Goal: Contribute content

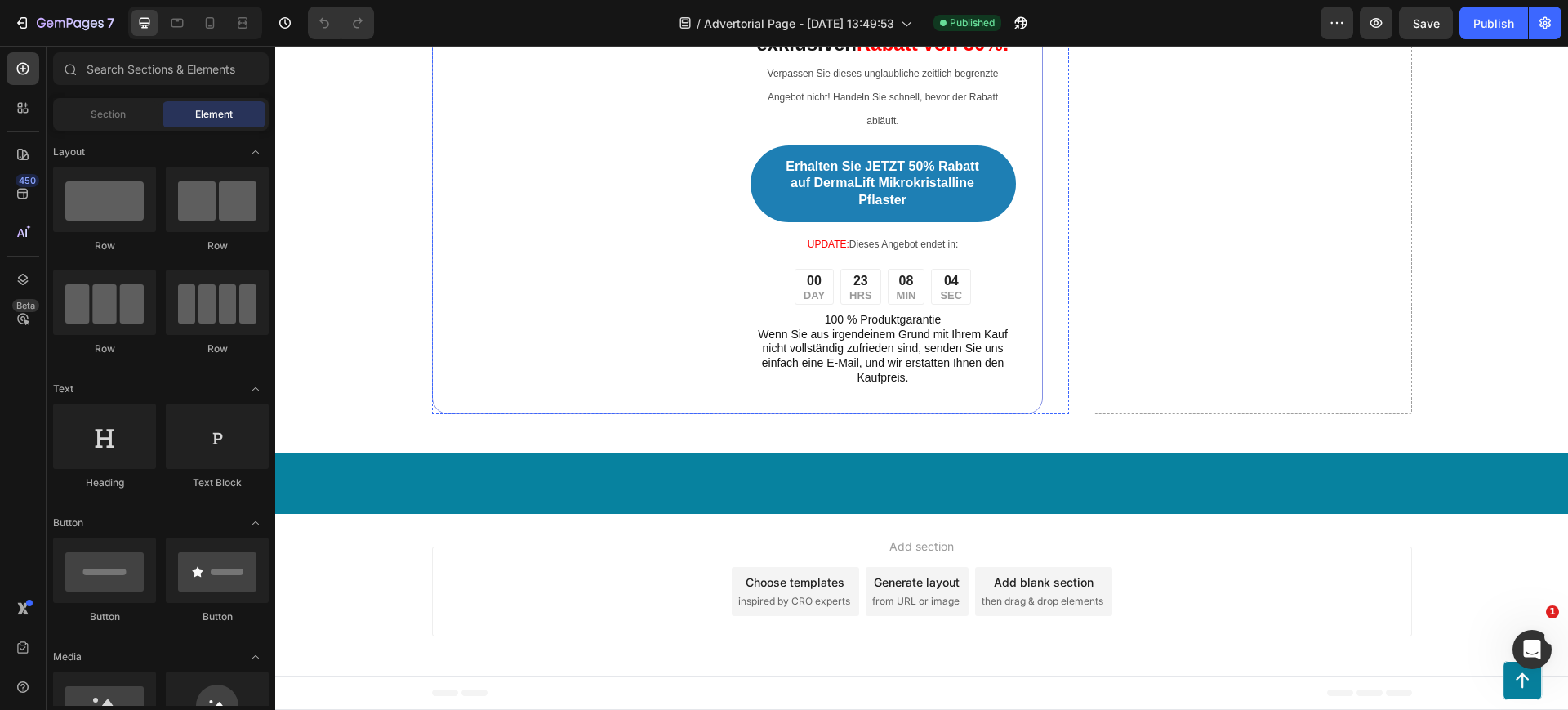
scroll to position [8678, 0]
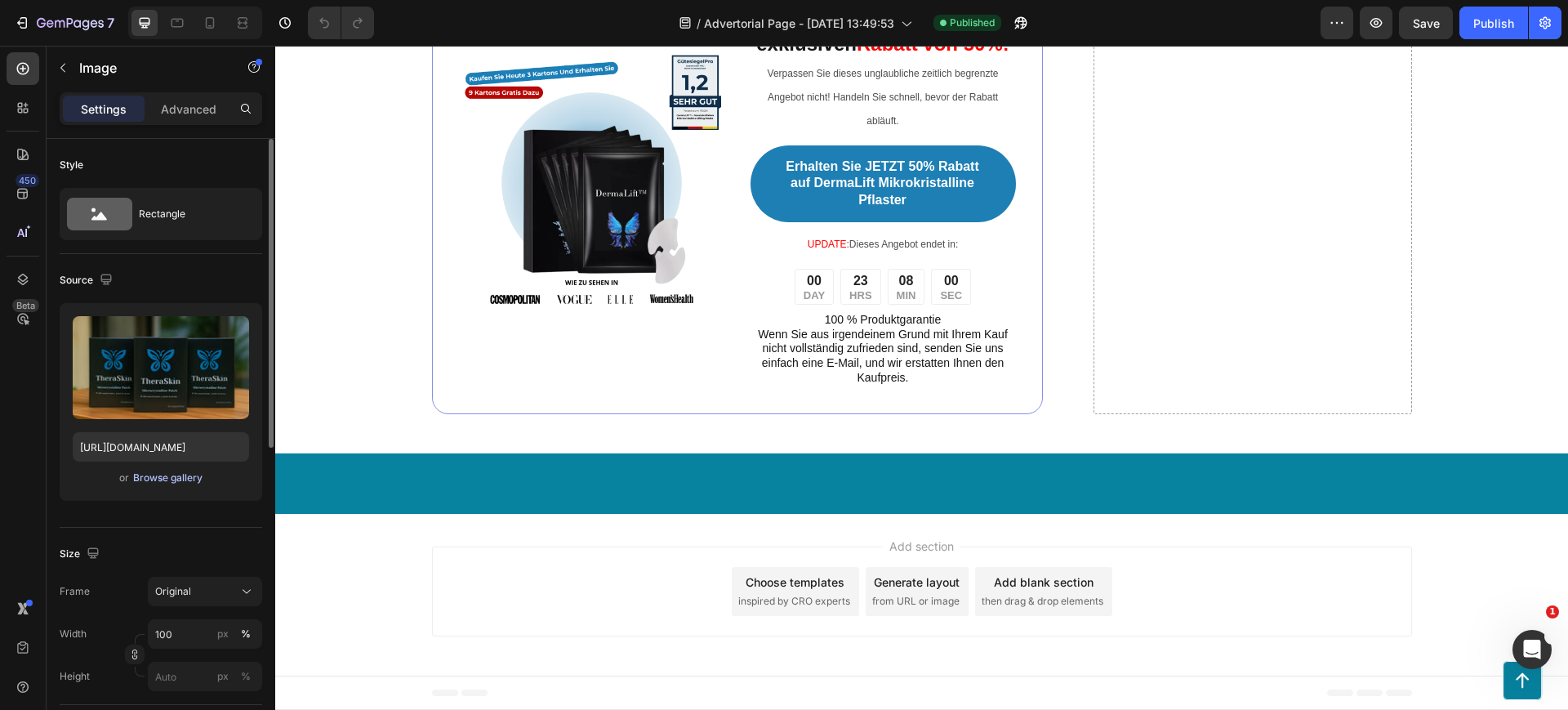
click at [167, 485] on div "Browse gallery" at bounding box center [168, 478] width 69 height 15
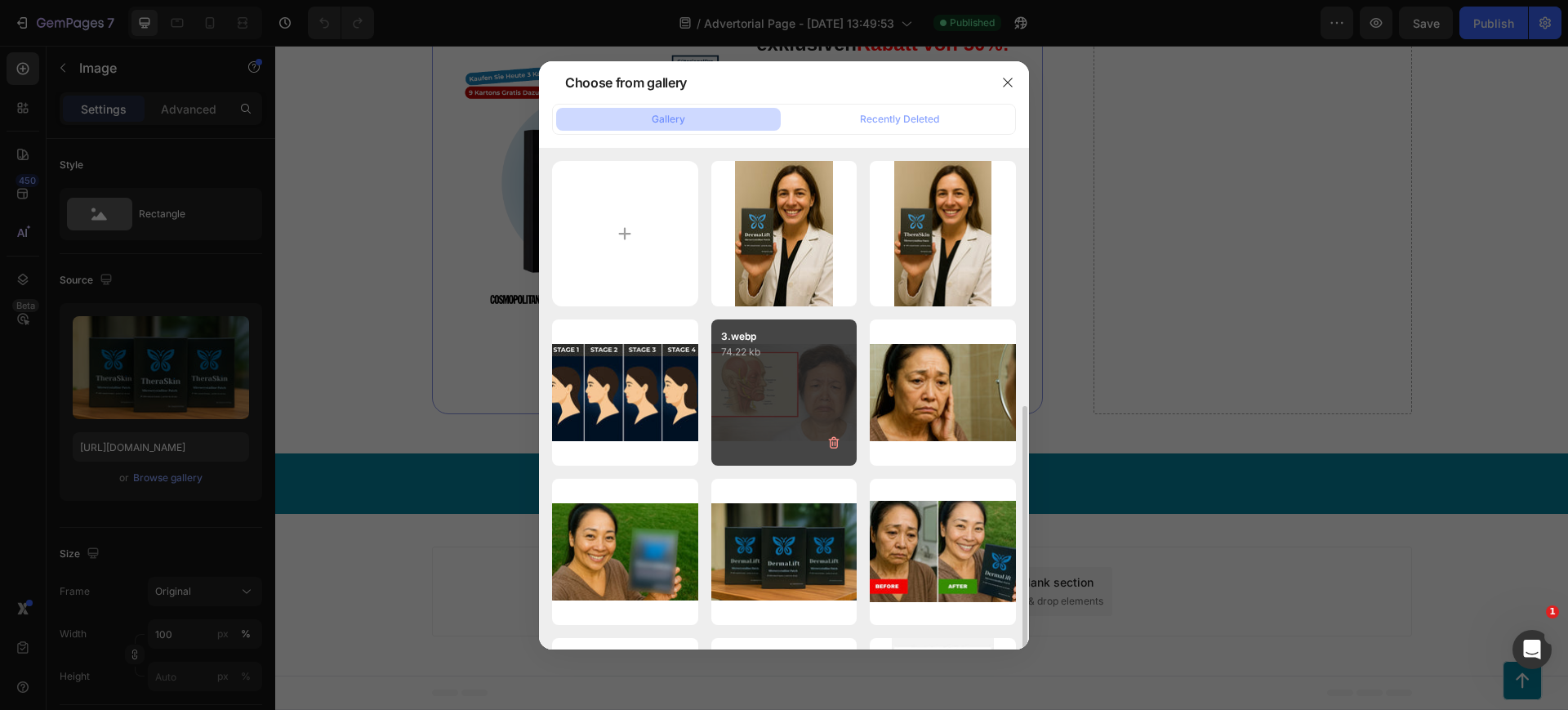
scroll to position [169, 0]
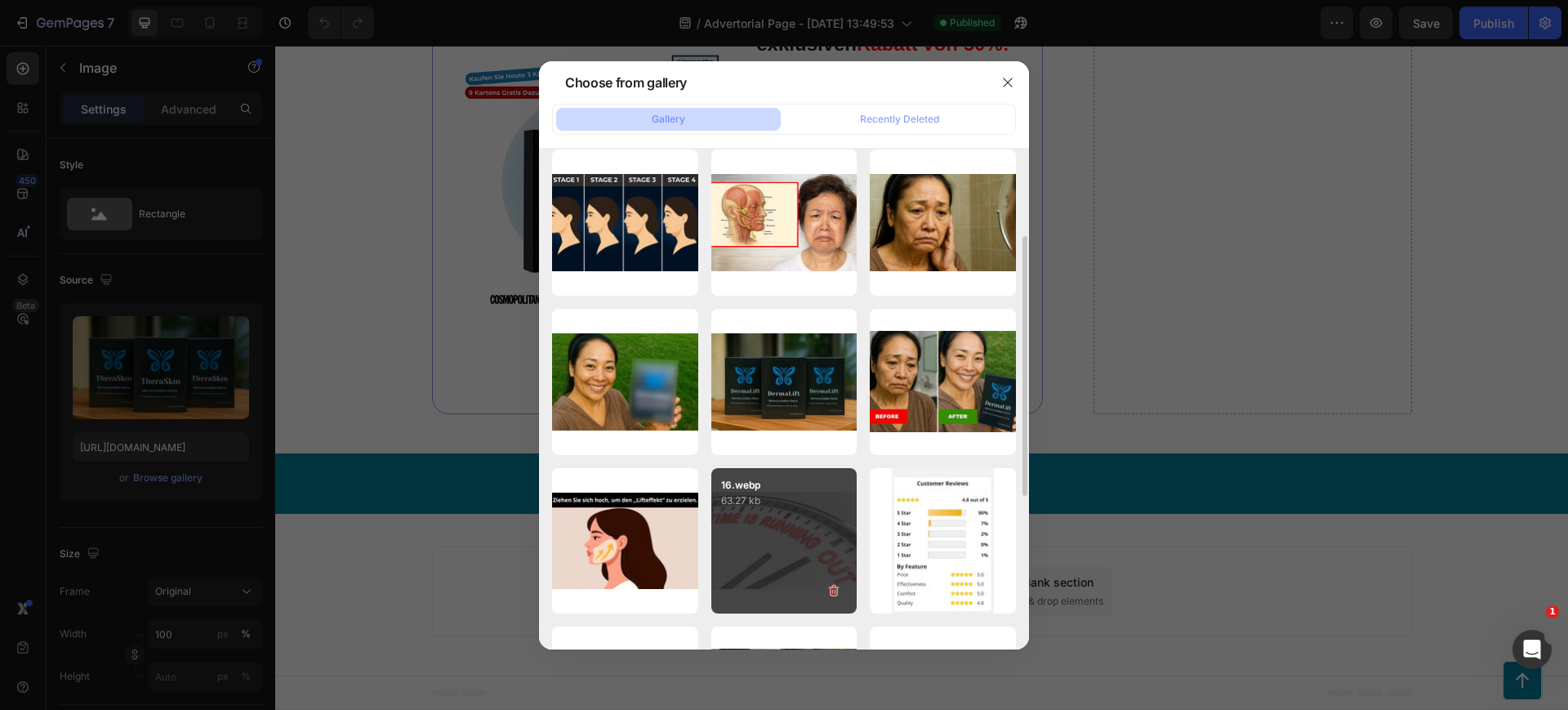
click at [0, 0] on div "DermaLift.webp 311.77 kb" at bounding box center [0, 0] width 0 height 0
type input "[URL][DOMAIN_NAME]"
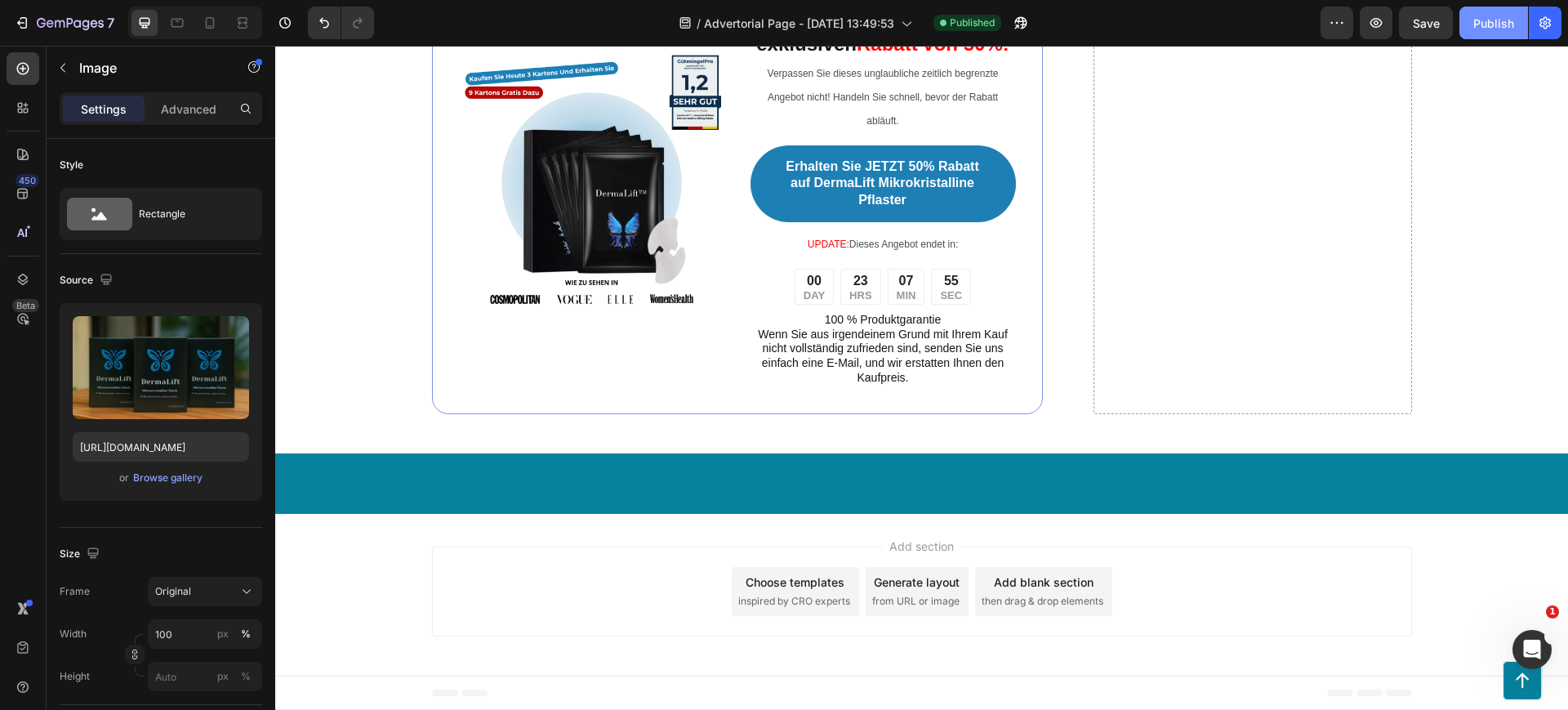
click at [1489, 25] on div "Publish" at bounding box center [1494, 23] width 41 height 17
click at [1538, 21] on icon "button" at bounding box center [1545, 23] width 16 height 16
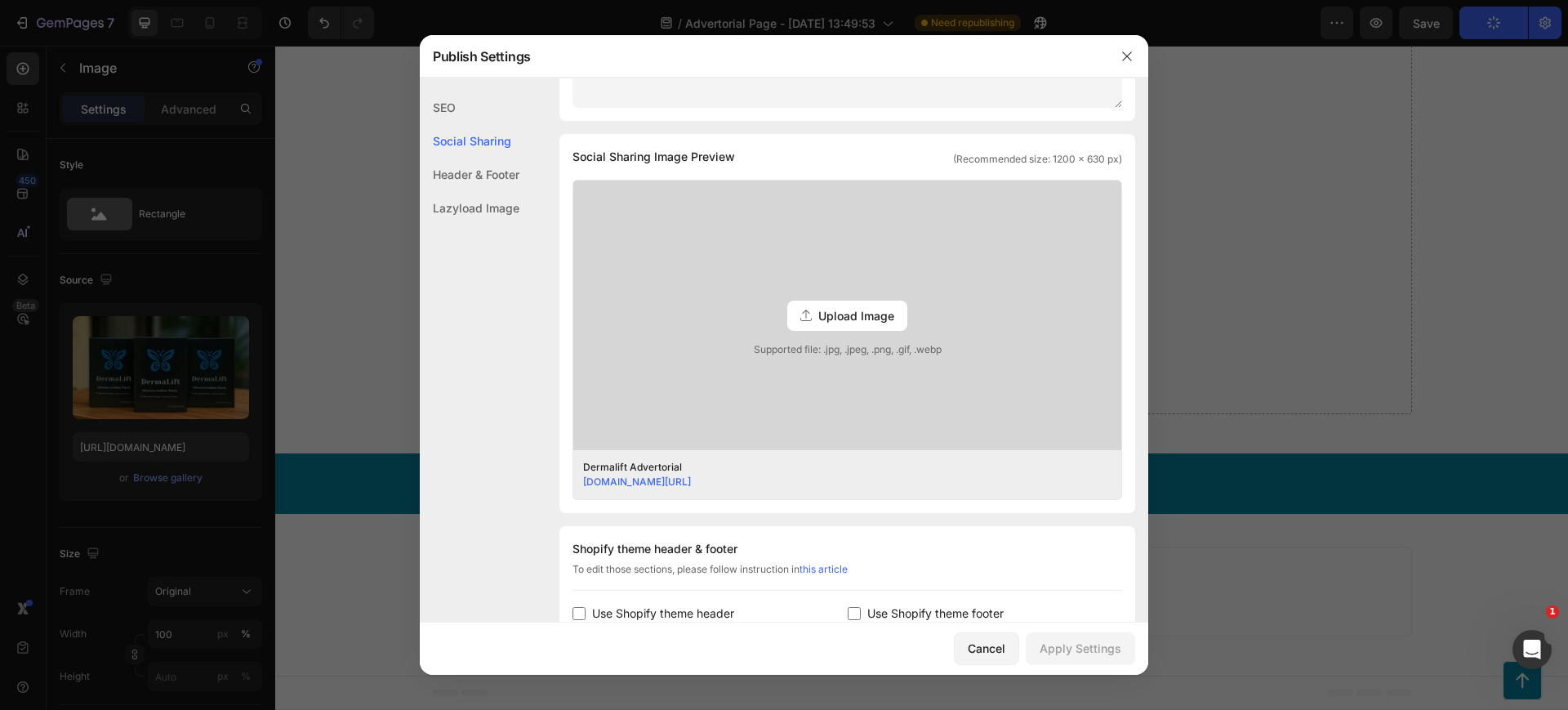
scroll to position [647, 0]
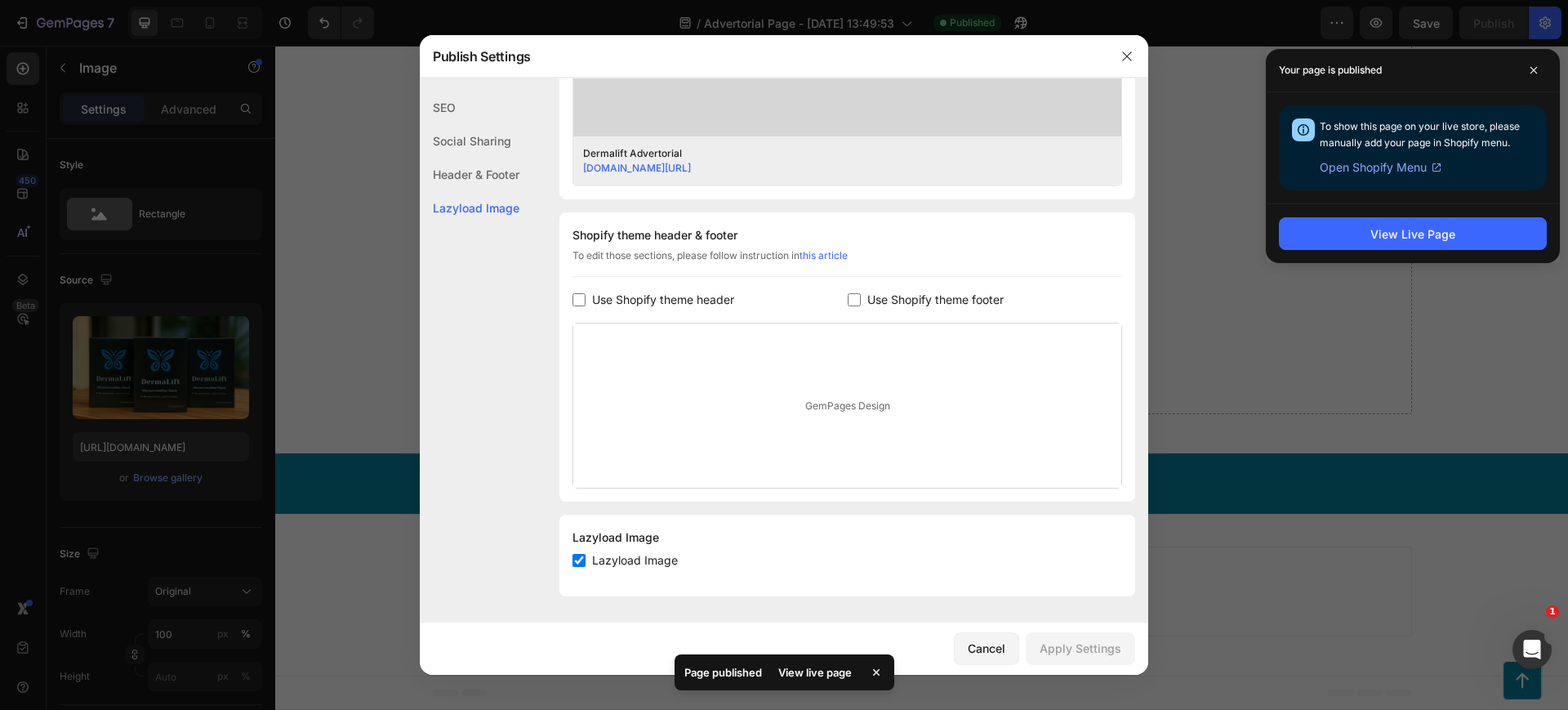
click at [489, 177] on div "Header & Footer" at bounding box center [469, 174] width 100 height 34
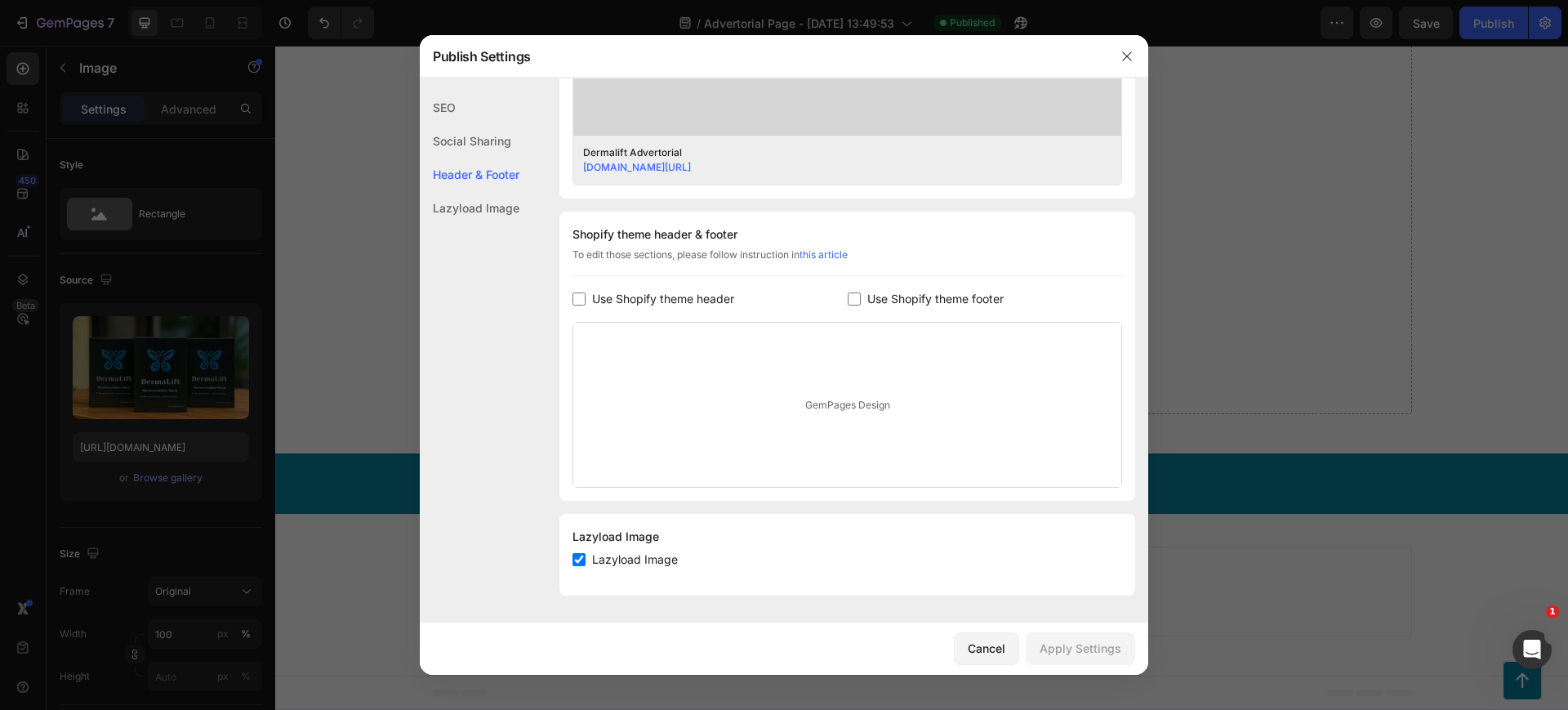
click at [479, 129] on div "Social Sharing" at bounding box center [469, 141] width 100 height 34
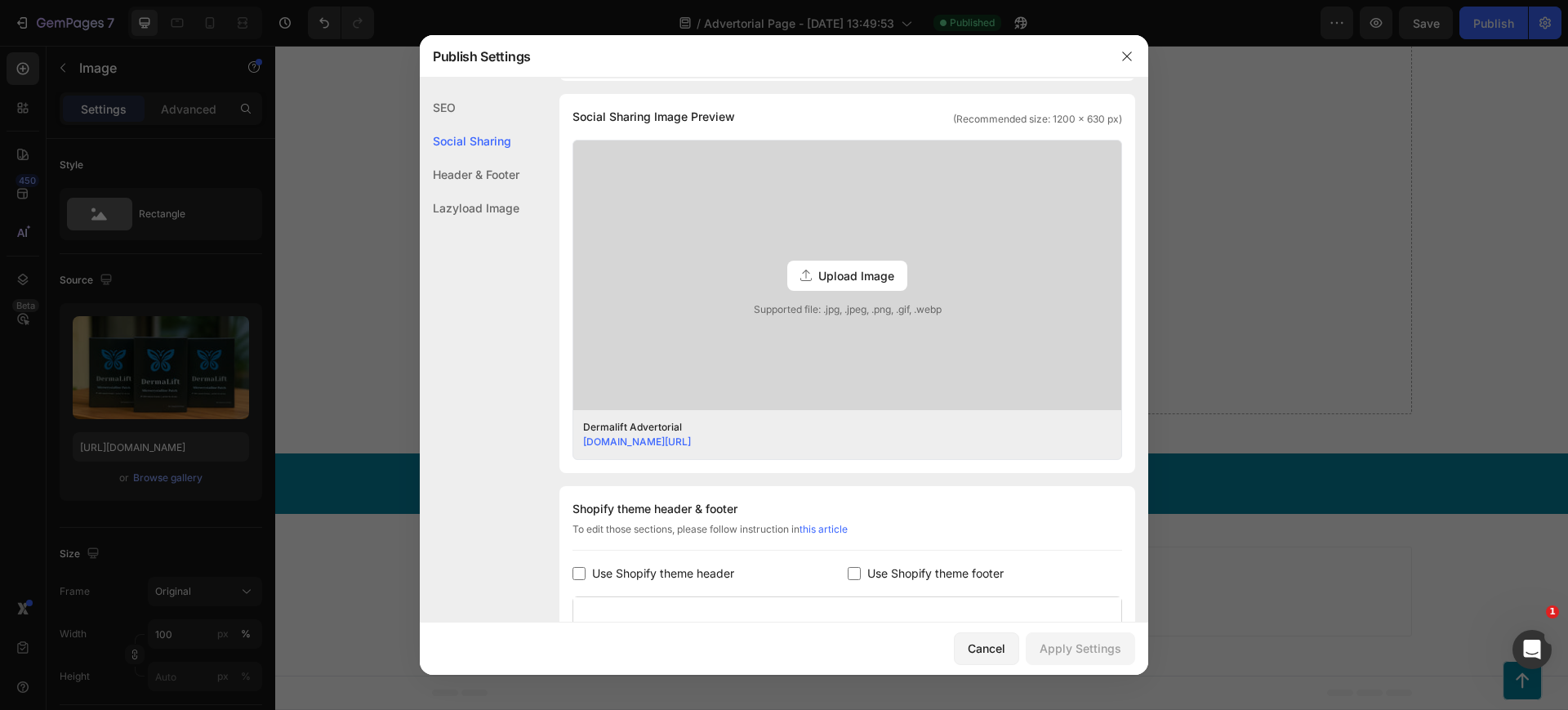
click at [446, 102] on div "SEO" at bounding box center [469, 107] width 100 height 34
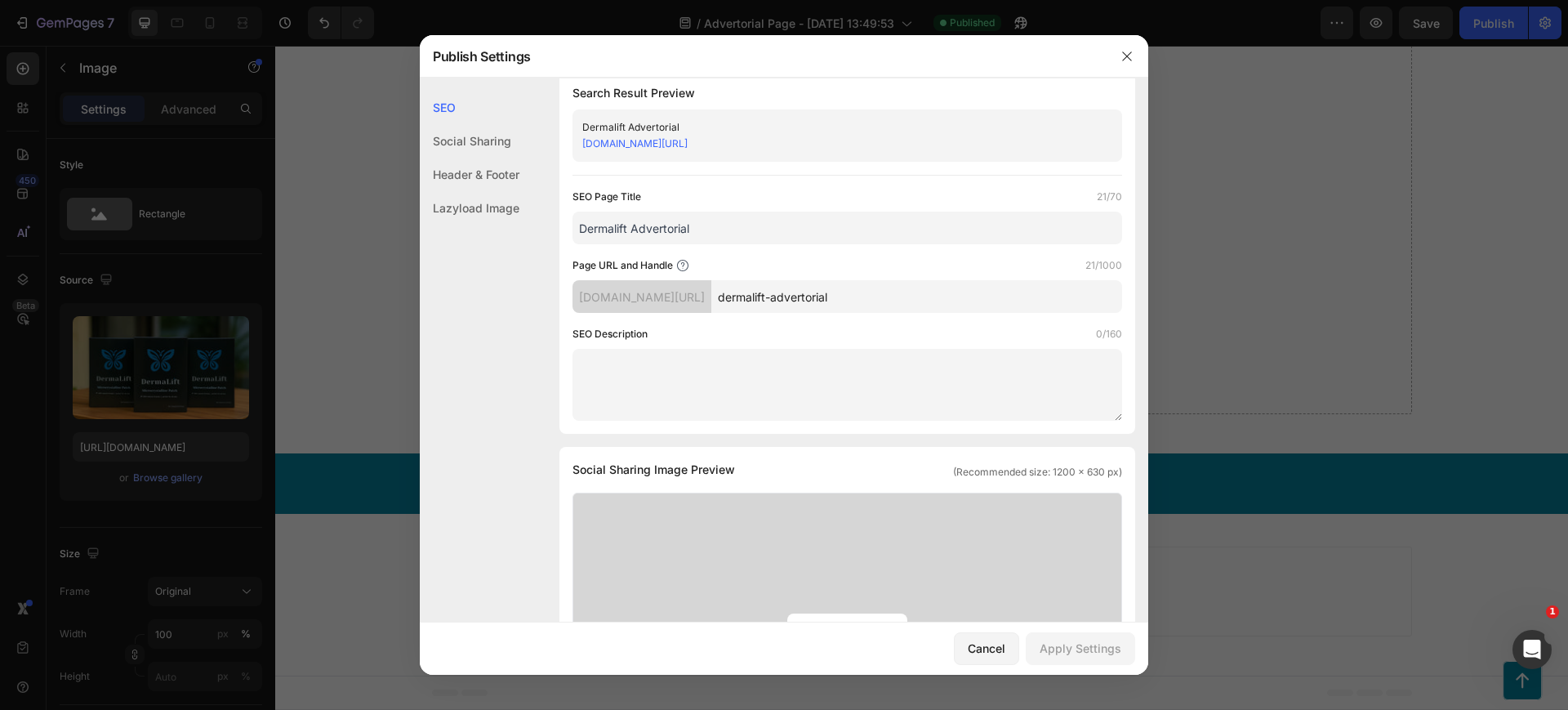
scroll to position [0, 0]
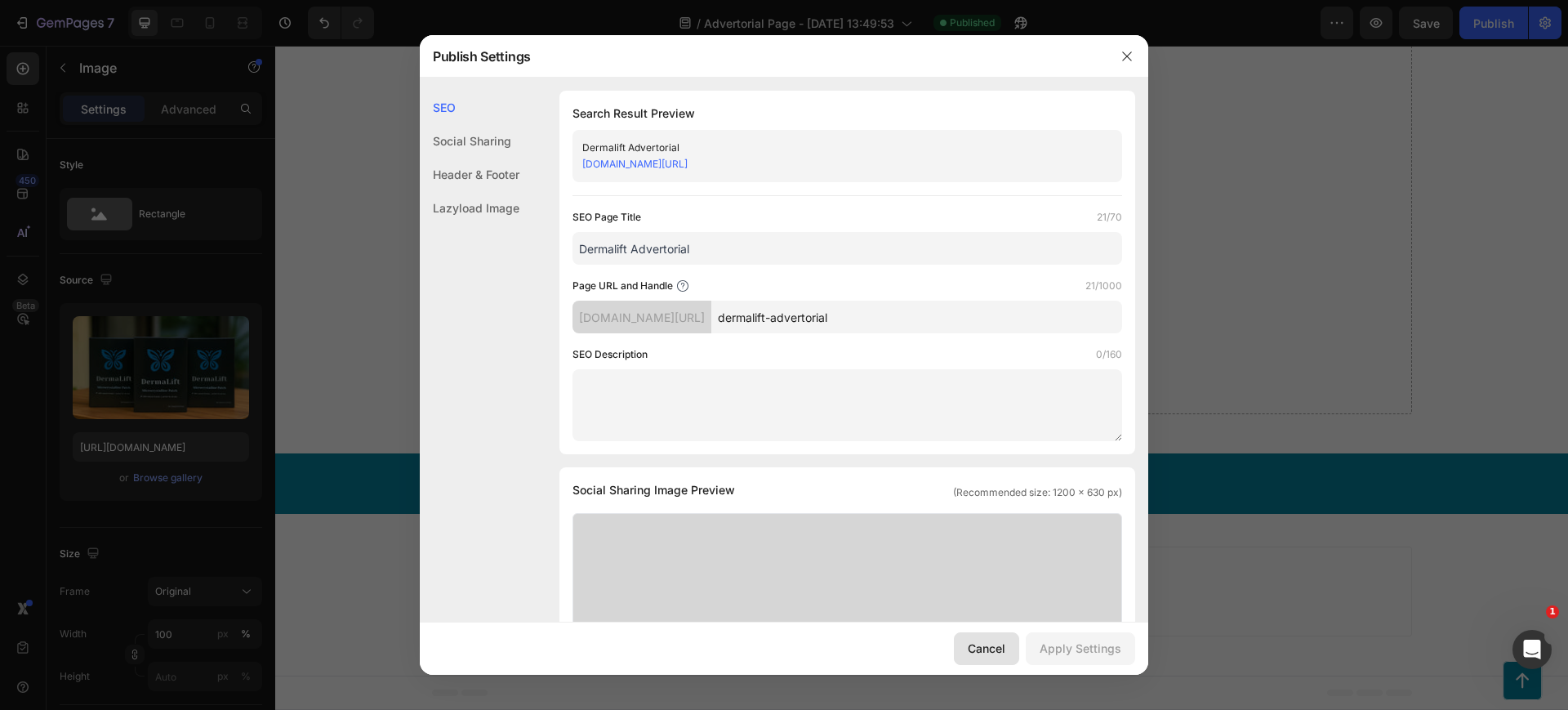
click at [998, 650] on div "Cancel" at bounding box center [986, 647] width 38 height 17
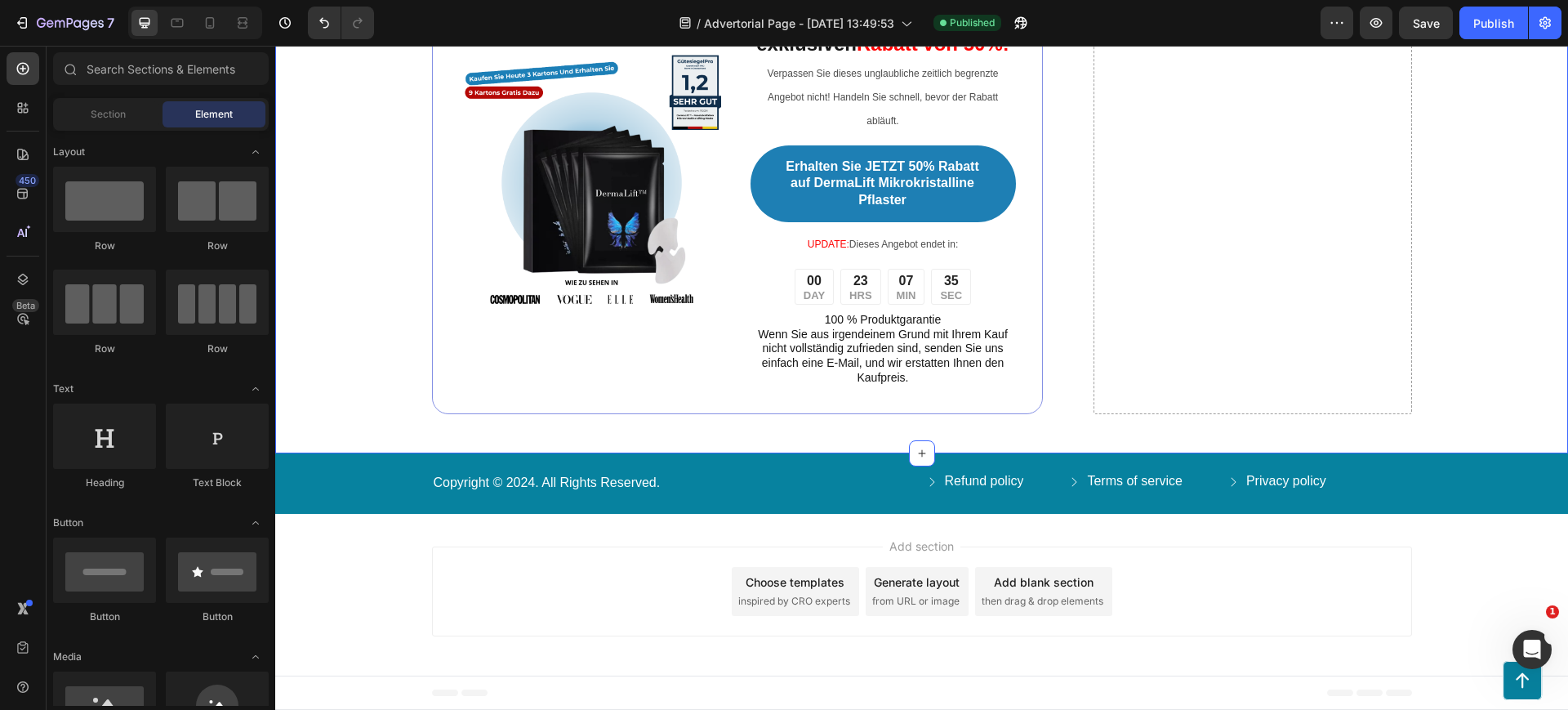
scroll to position [12021, 0]
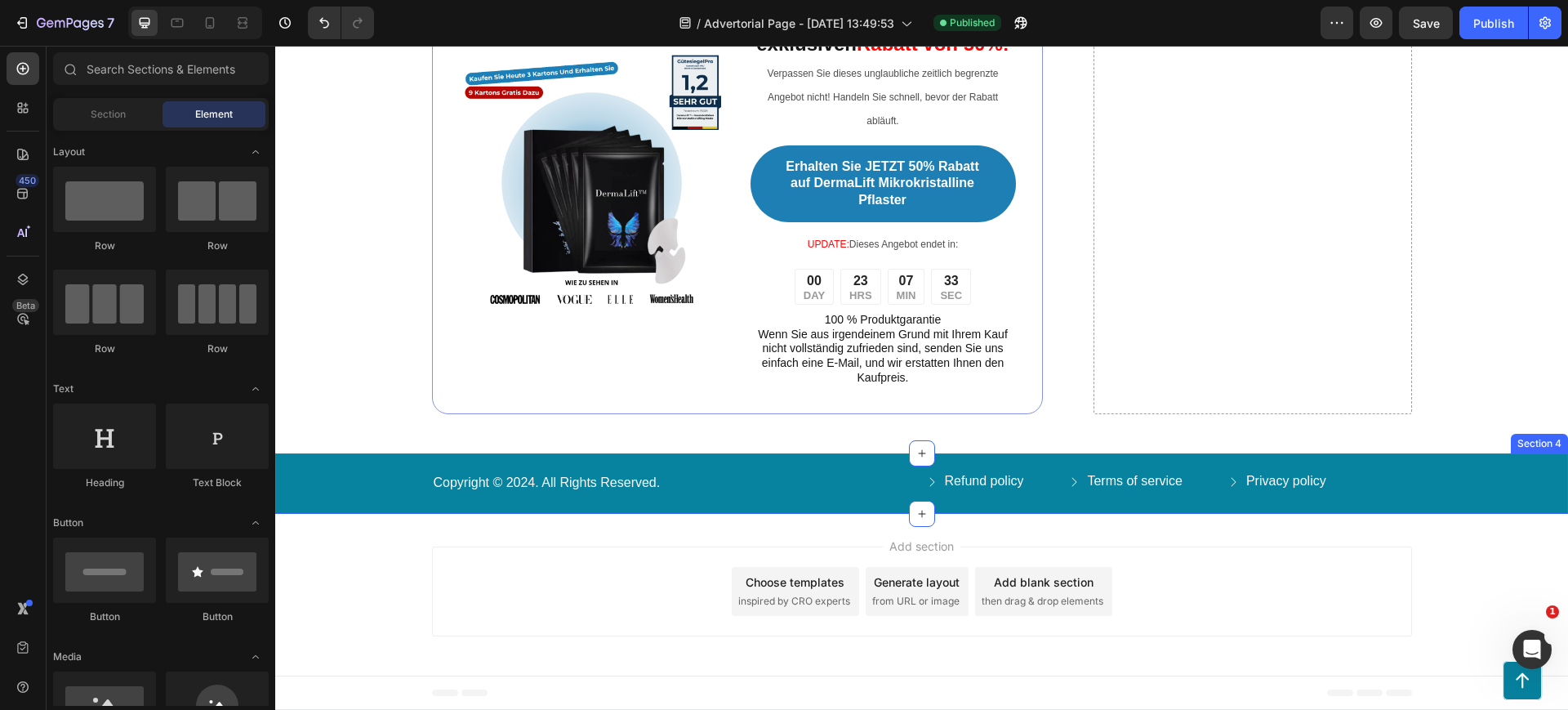
click at [668, 500] on div "Copyright © 2024. All Rights Reserved. Text Block Refund policy Button Terms of…" at bounding box center [922, 483] width 1293 height 59
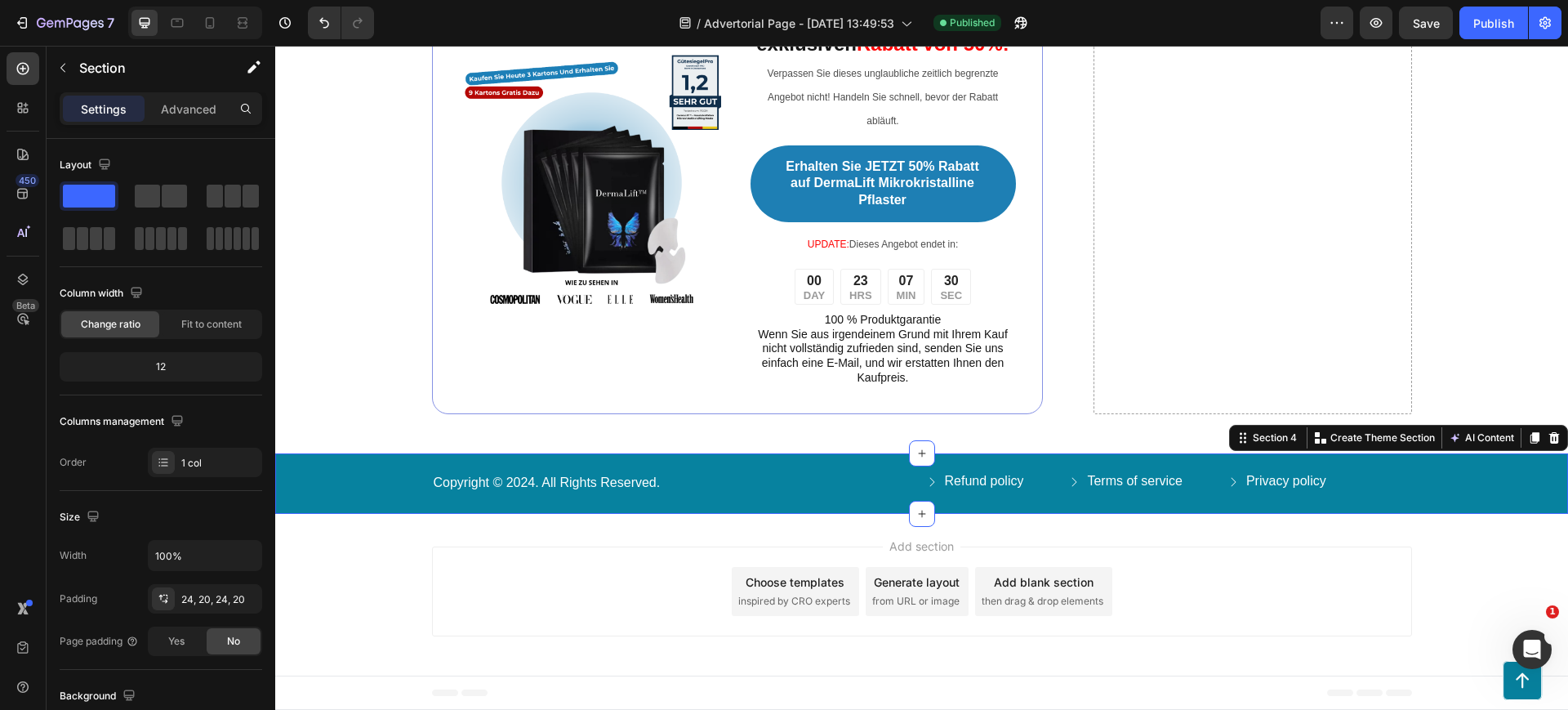
click at [1549, 443] on icon at bounding box center [1554, 438] width 11 height 12
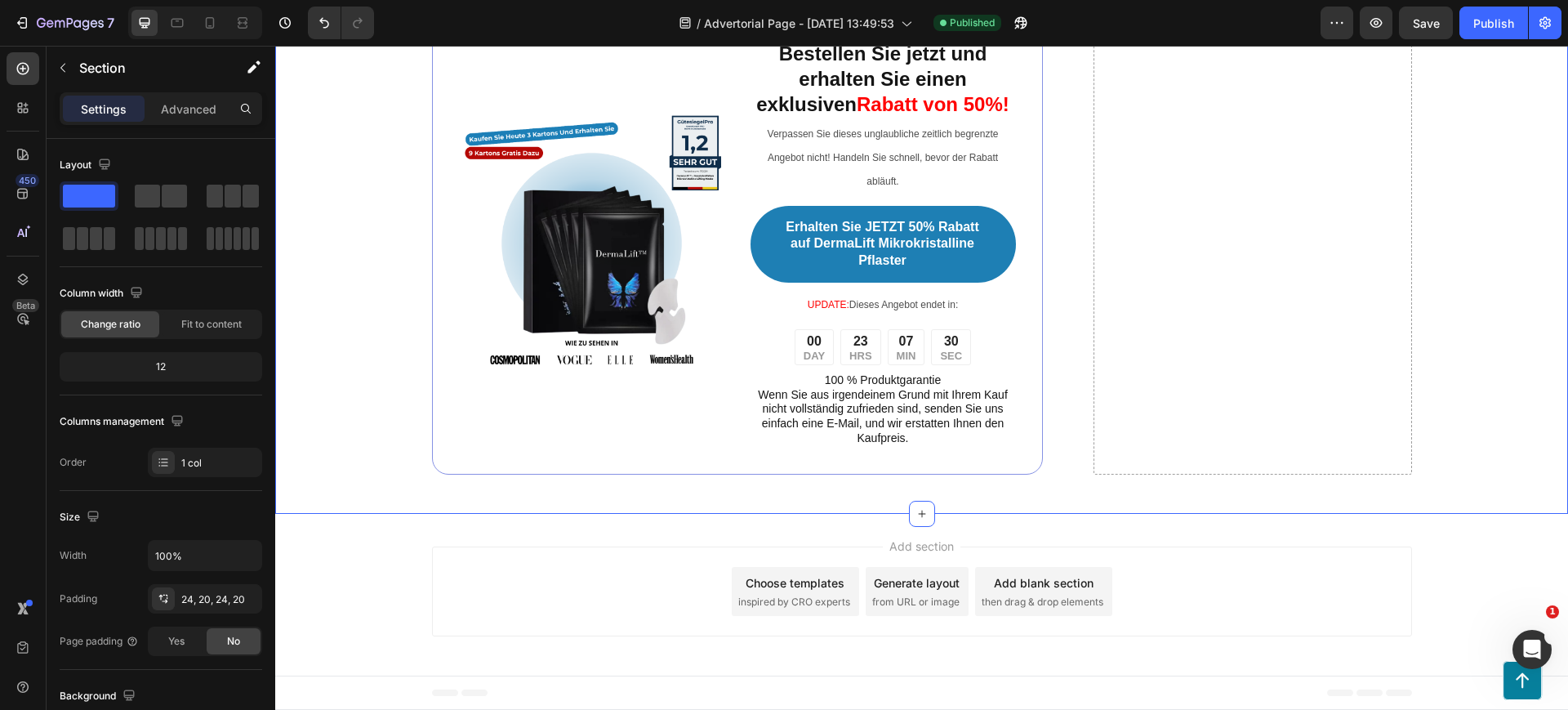
scroll to position [11961, 0]
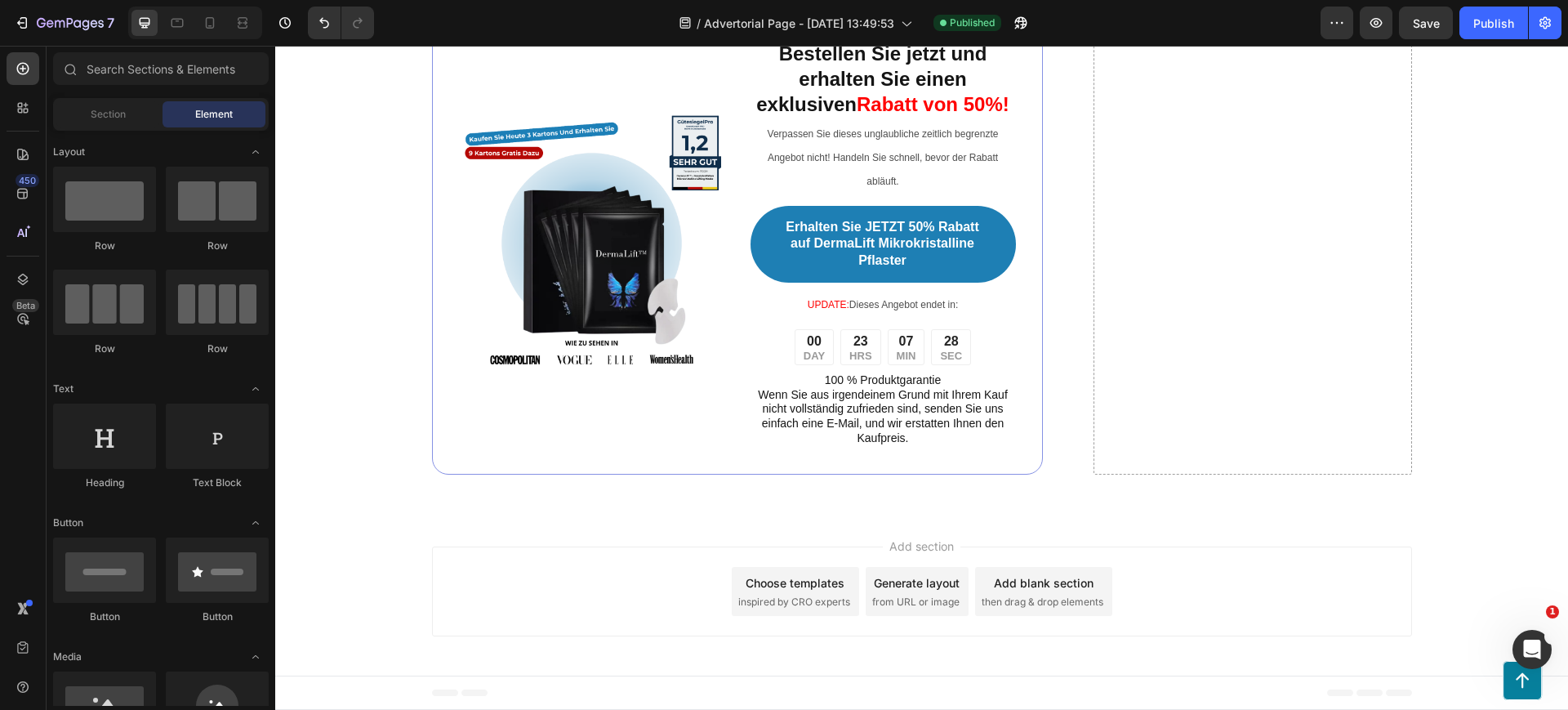
click at [1273, 593] on div "Add section Choose templates inspired by CRO experts Generate layout from URL o…" at bounding box center [921, 591] width 980 height 90
click at [1495, 15] on div "Publish" at bounding box center [1494, 23] width 41 height 17
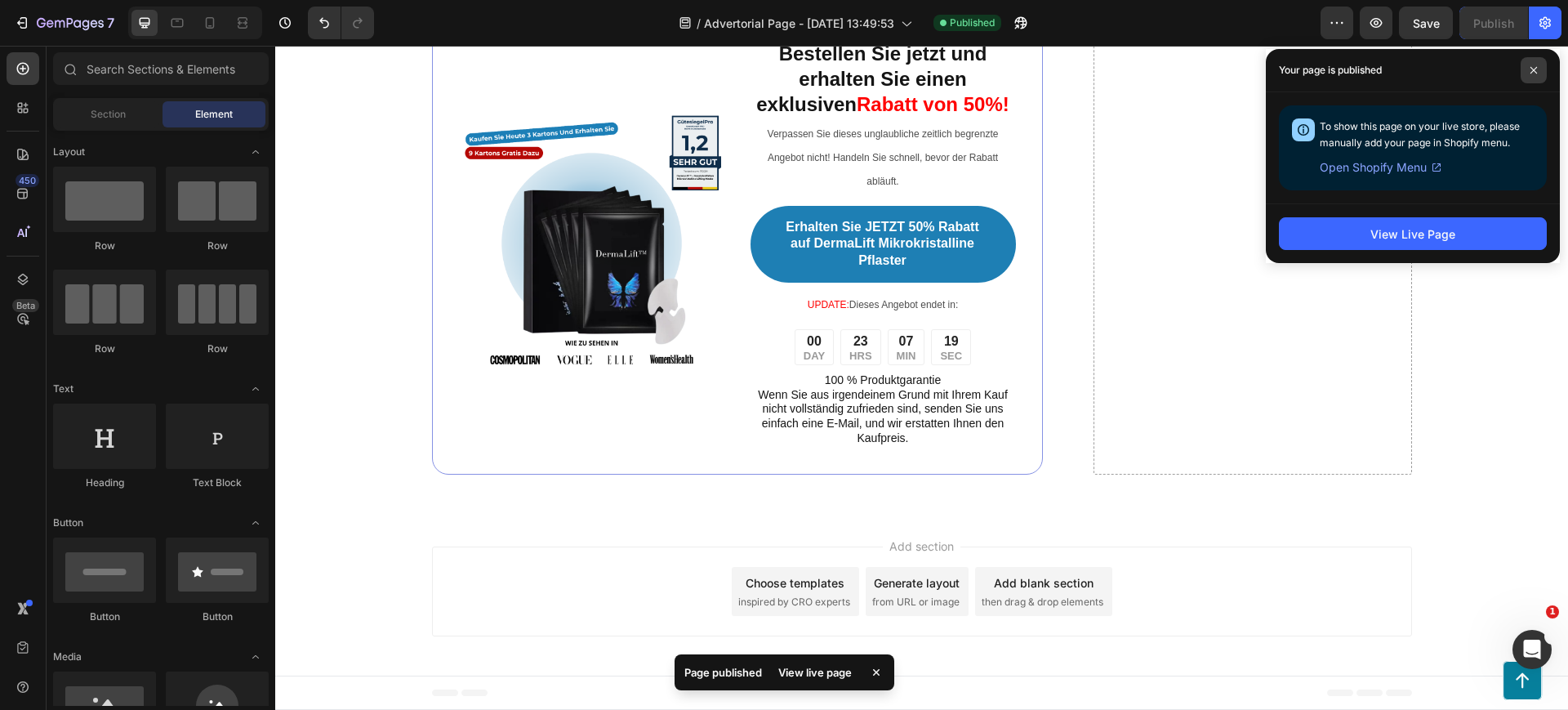
click at [1533, 71] on icon at bounding box center [1533, 70] width 8 height 8
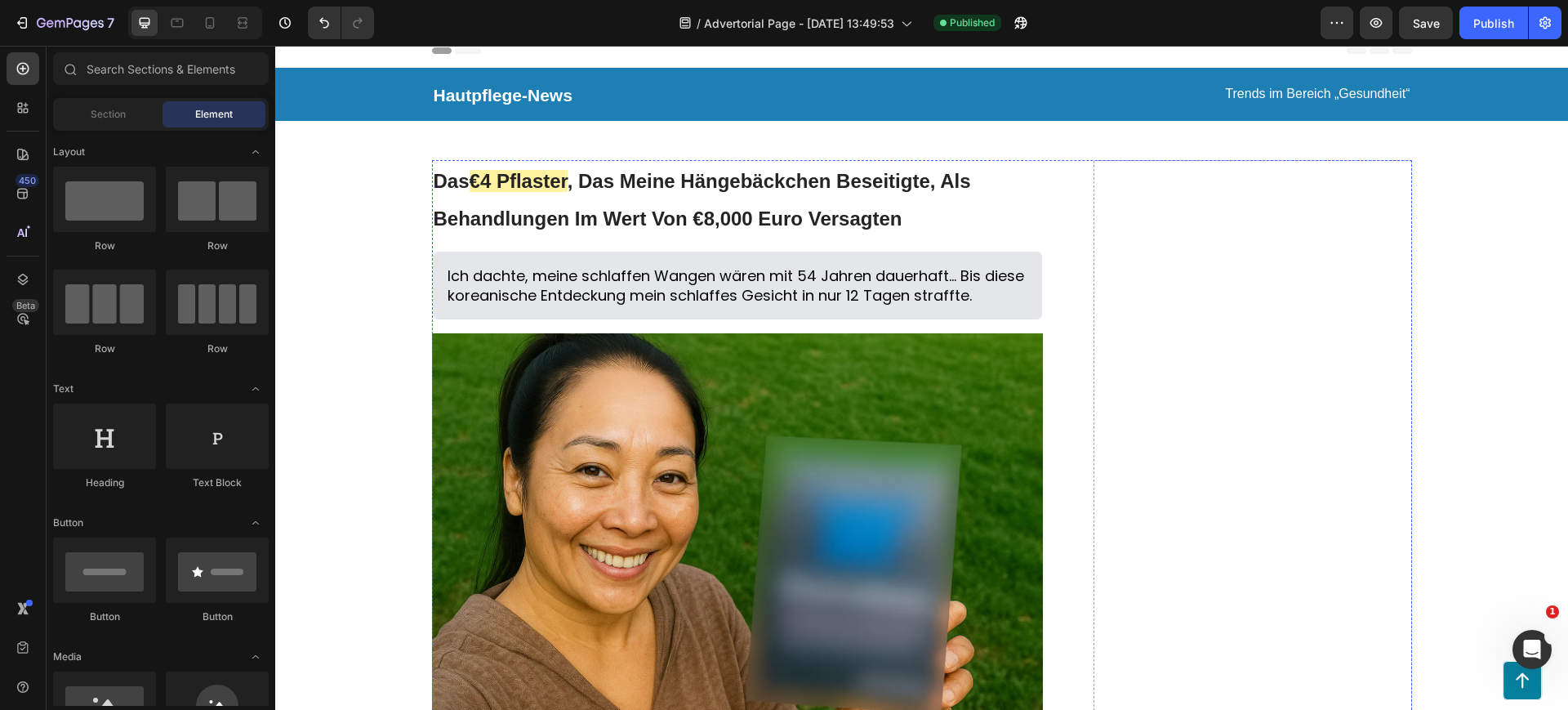
scroll to position [0, 0]
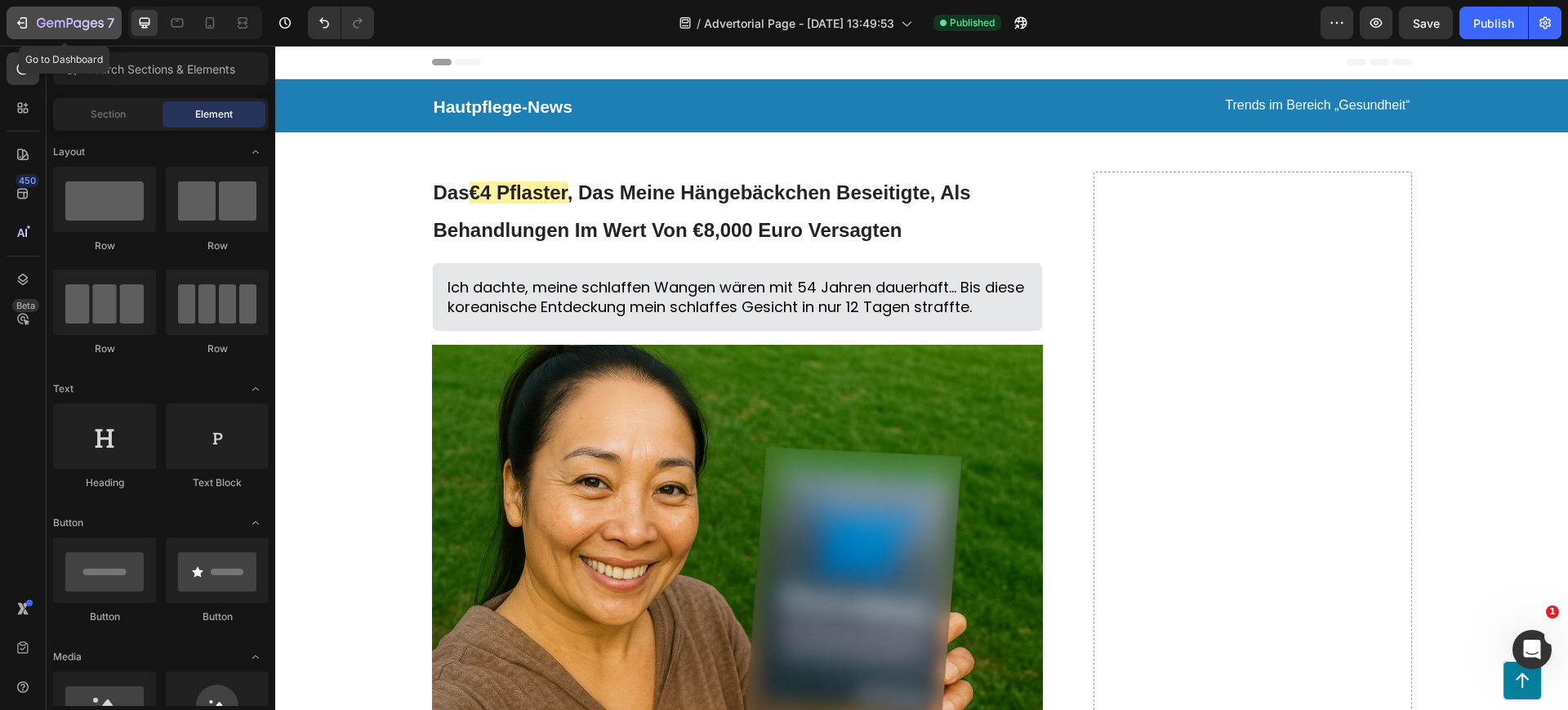
click at [50, 29] on icon "button" at bounding box center [70, 24] width 67 height 14
